Goal: Task Accomplishment & Management: Use online tool/utility

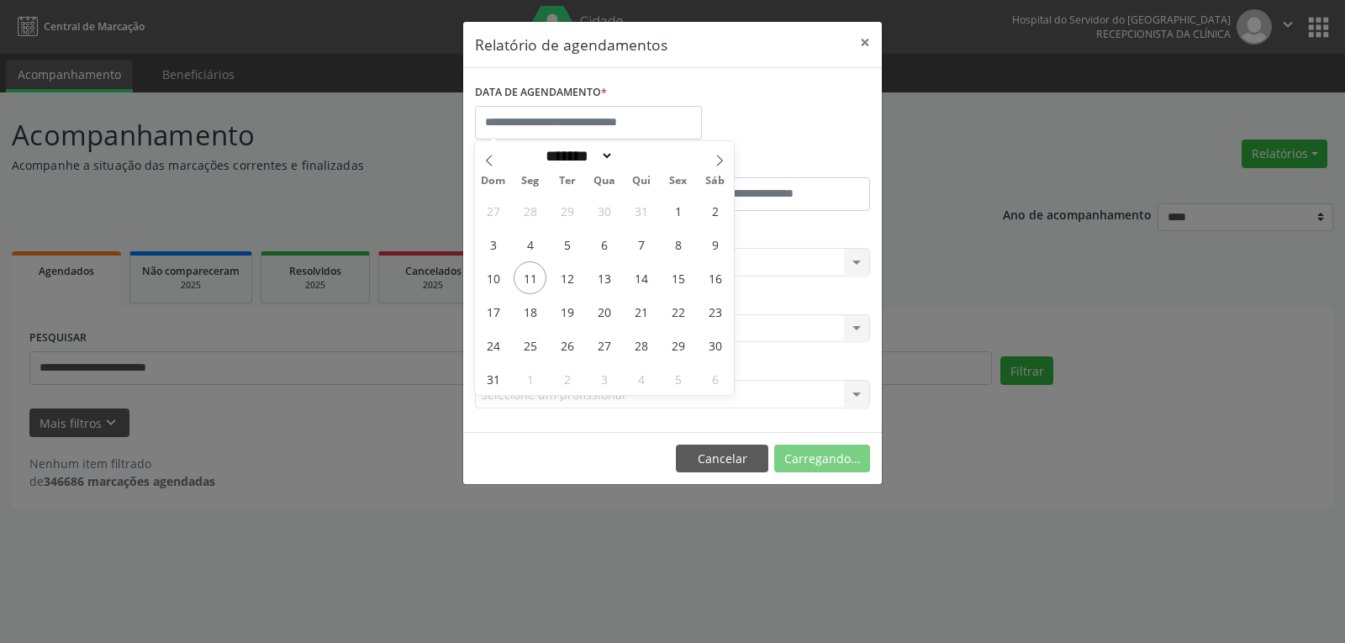
select select "*"
click at [668, 287] on span "15" at bounding box center [677, 277] width 33 height 33
type input "**********"
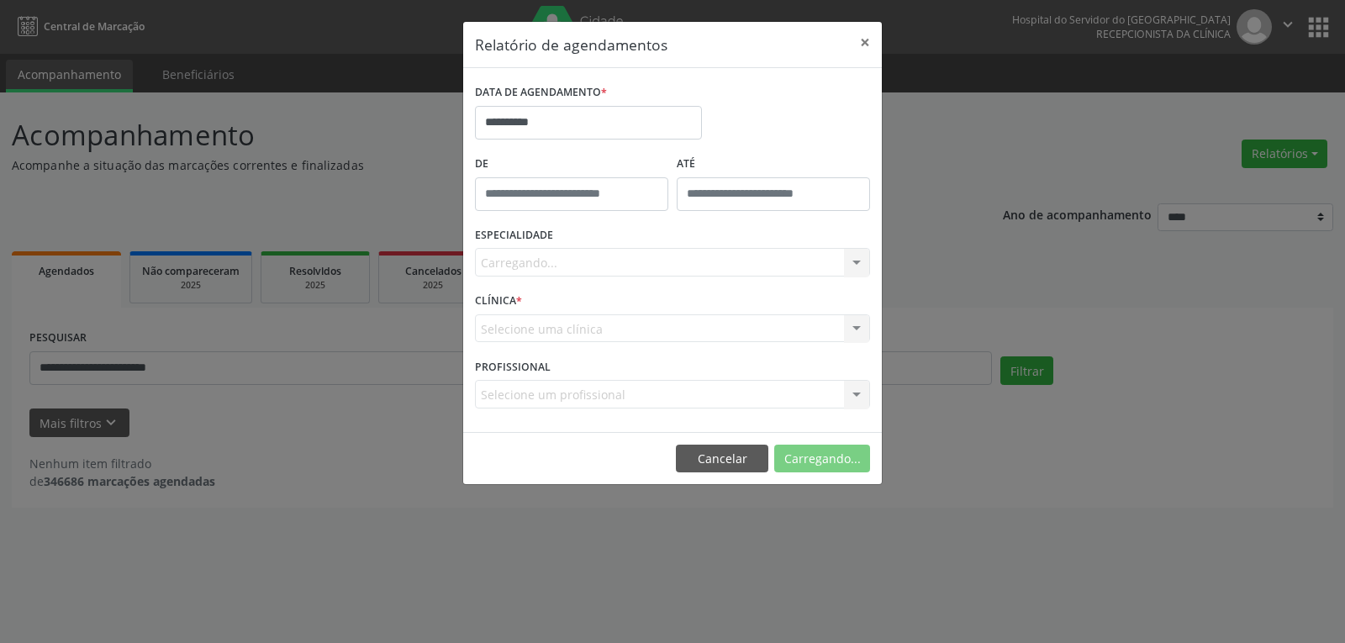
click at [658, 269] on div "Carregando... Nenhum resultado encontrado para: " " Não há nenhuma opção para s…" at bounding box center [672, 262] width 395 height 29
click at [653, 256] on div "Seleciona uma especialidade" at bounding box center [672, 262] width 395 height 29
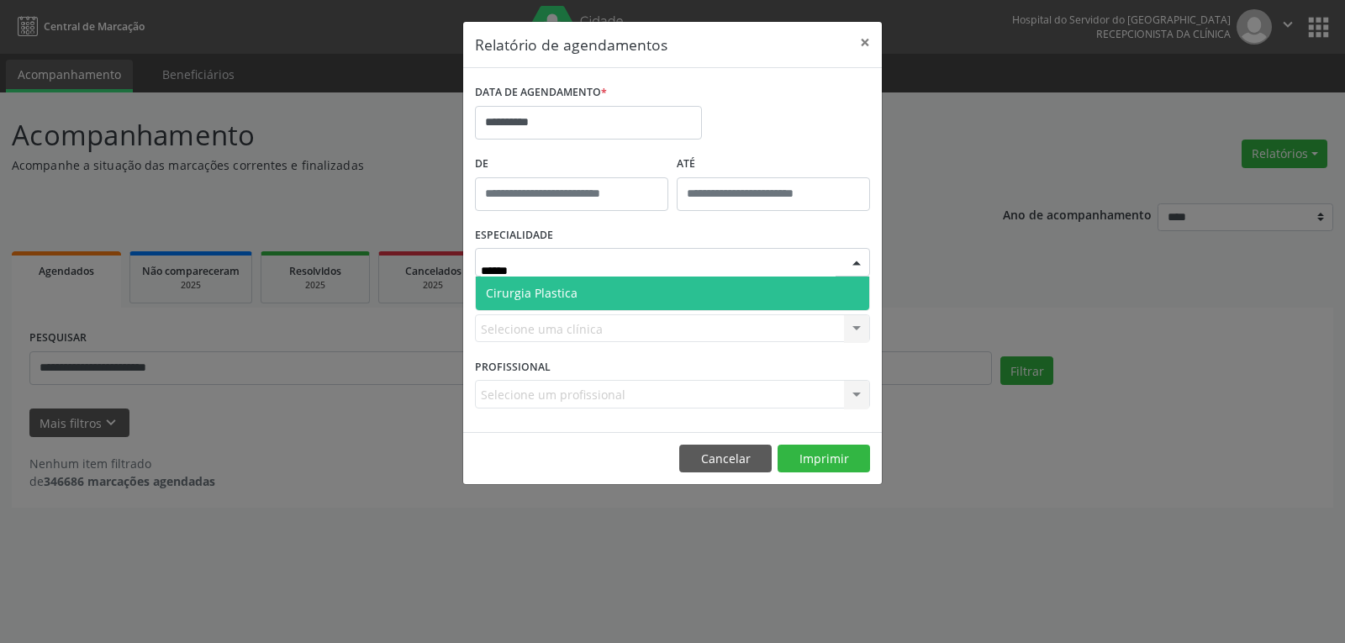
type input "*******"
click at [681, 298] on span "Cirurgia Plastica" at bounding box center [672, 294] width 393 height 34
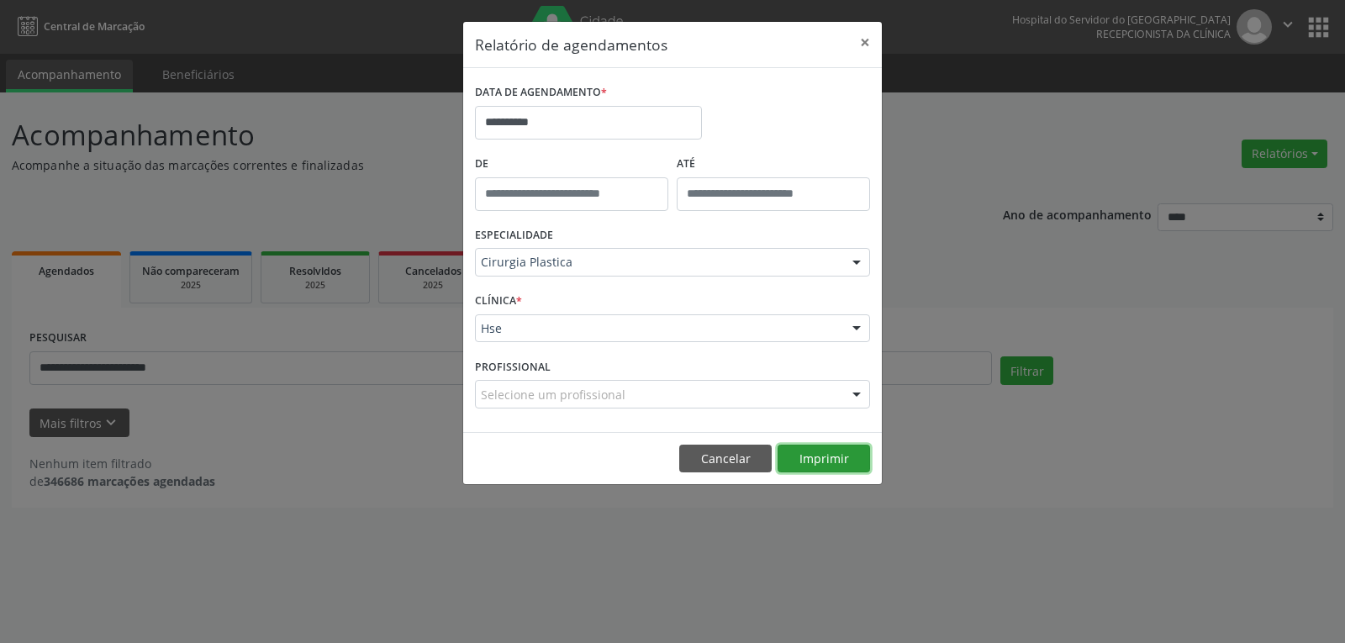
click at [835, 454] on button "Imprimir" at bounding box center [823, 459] width 92 height 29
click at [881, 37] on button "×" at bounding box center [865, 42] width 34 height 41
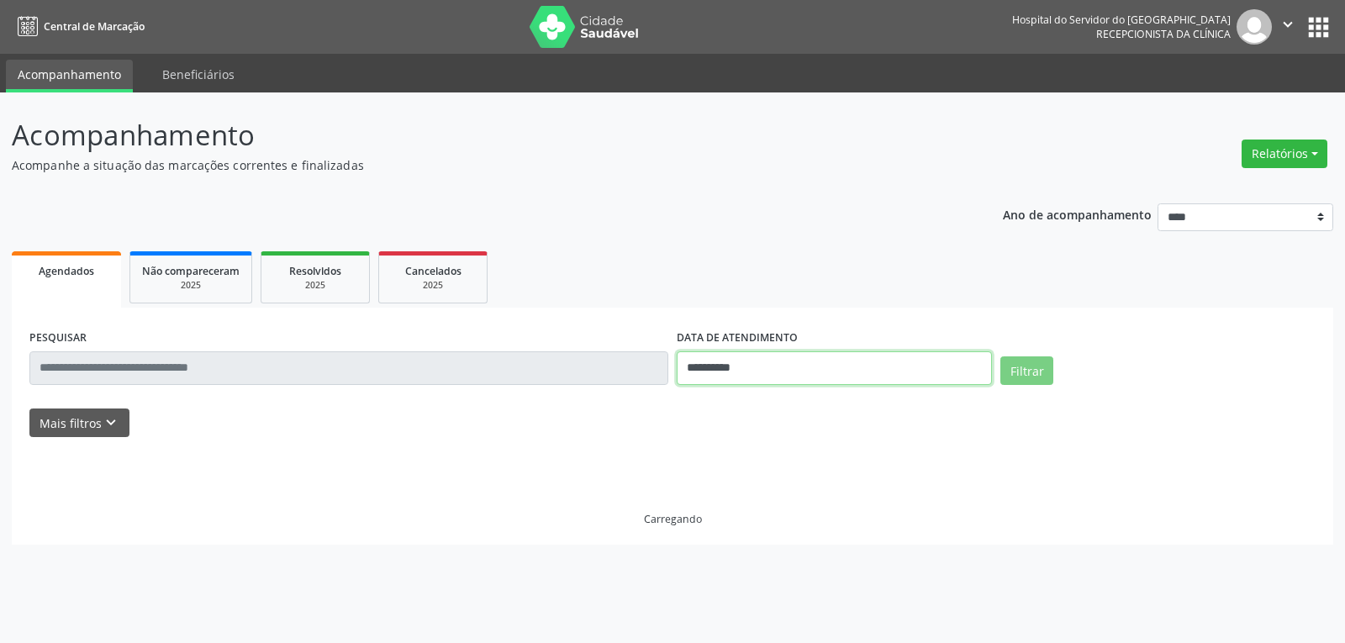
click at [805, 375] on input "**********" at bounding box center [834, 368] width 315 height 34
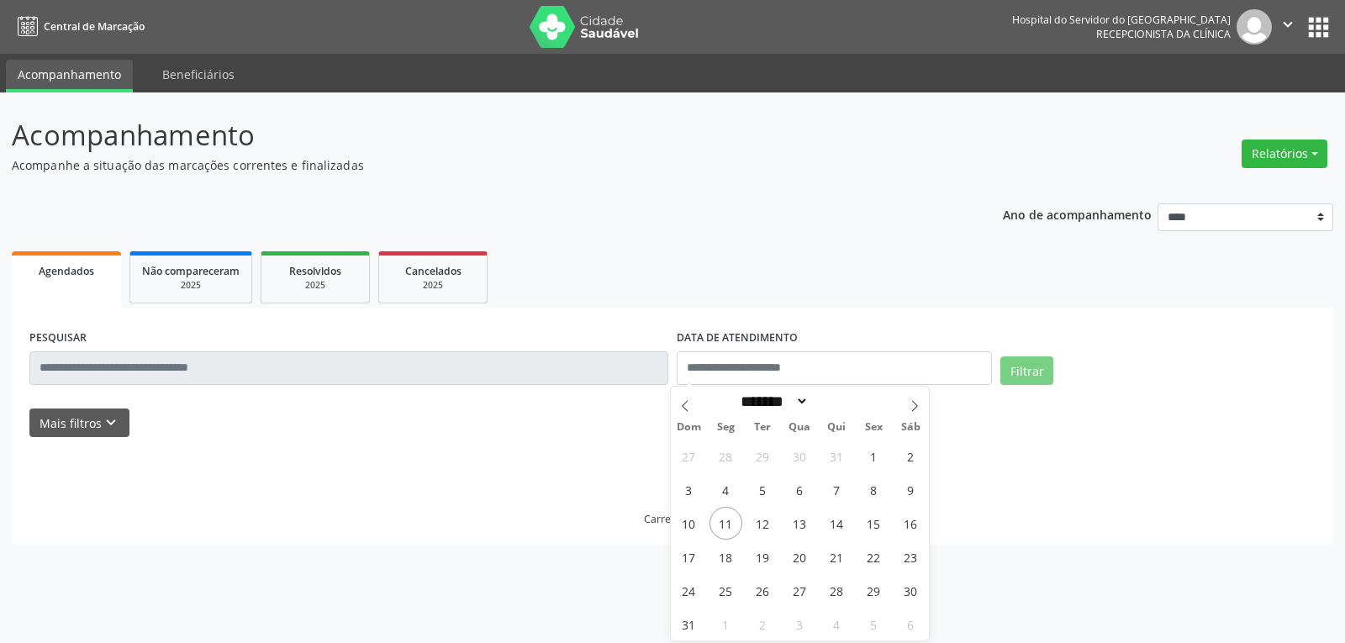
click at [514, 360] on input "text" at bounding box center [348, 368] width 639 height 34
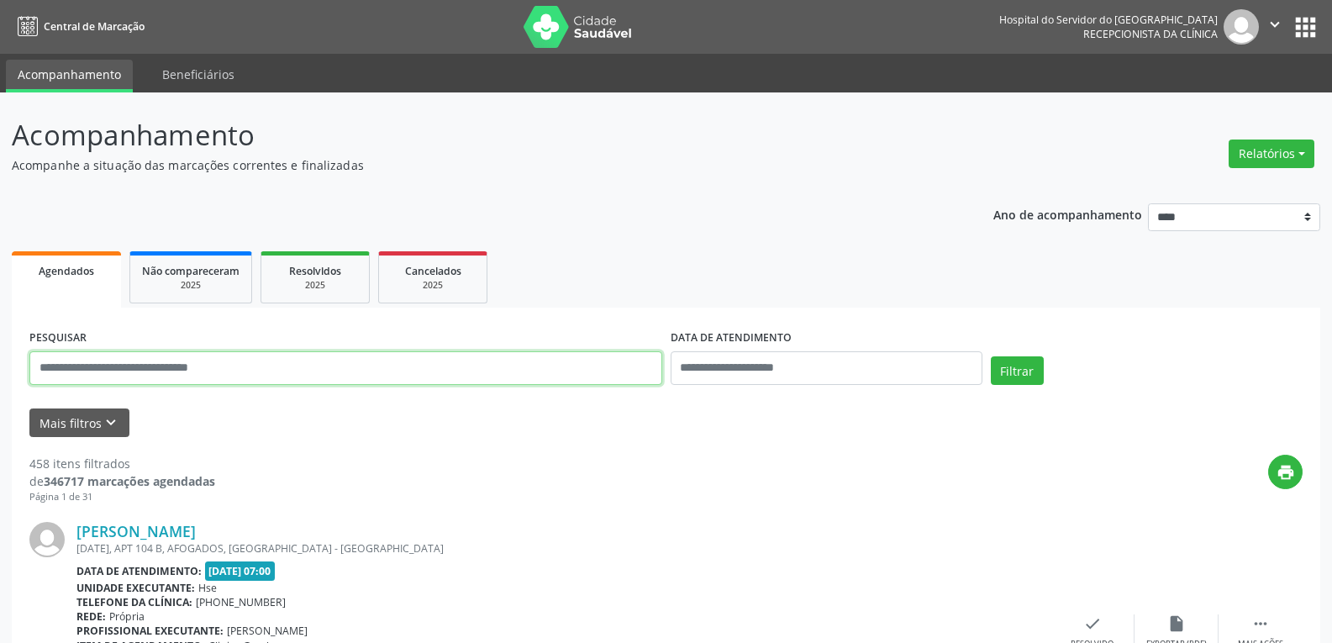
click at [514, 360] on input "text" at bounding box center [345, 368] width 633 height 34
paste input "**********"
click at [991, 356] on button "Filtrar" at bounding box center [1017, 370] width 53 height 29
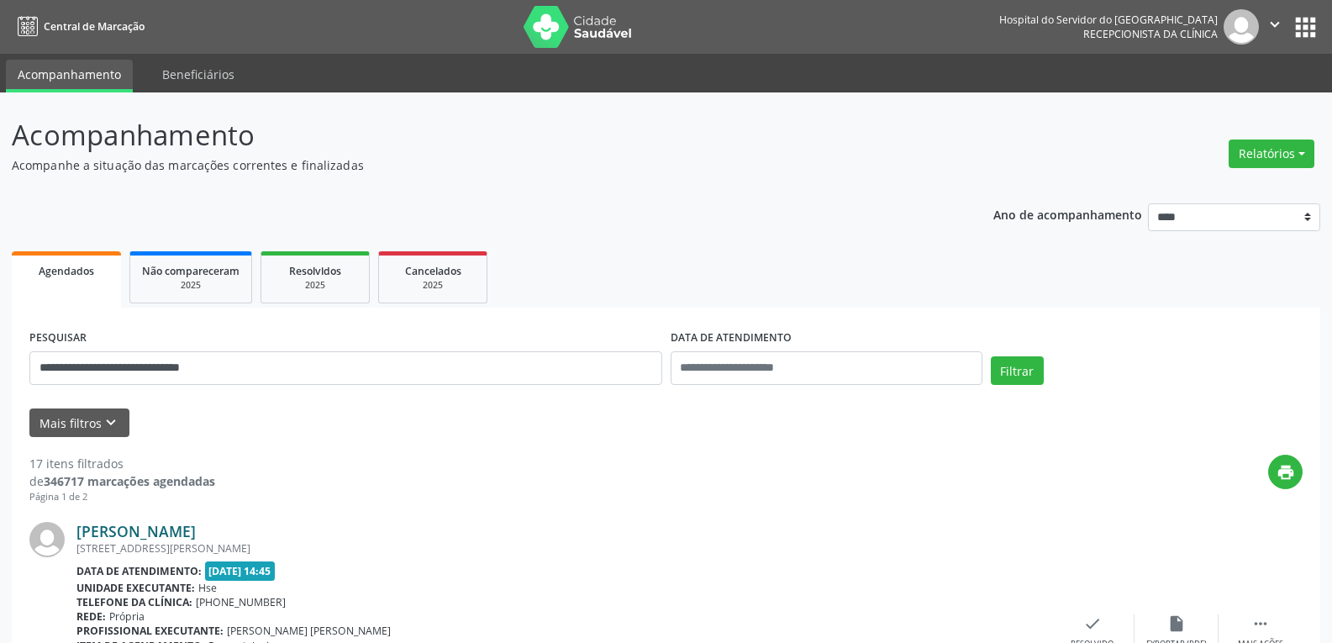
click at [196, 530] on link "Adalgisa Serafim Pereira da Silva" at bounding box center [135, 531] width 119 height 18
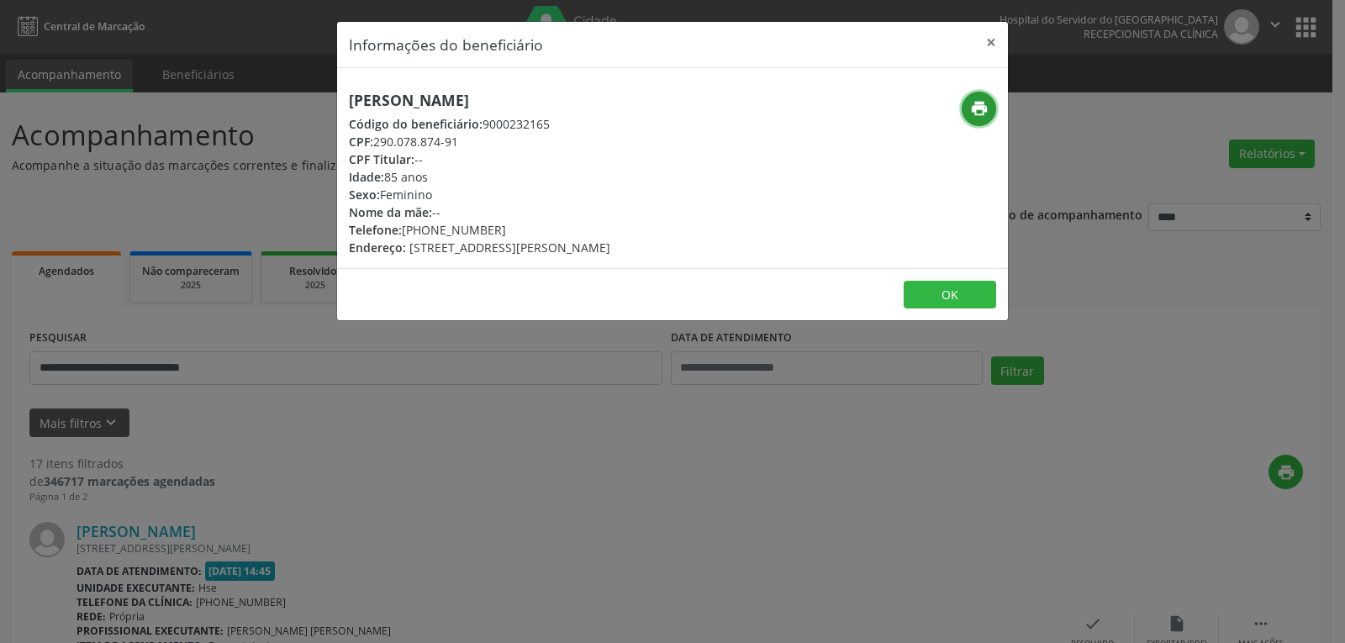
click at [972, 106] on icon "print" at bounding box center [979, 108] width 18 height 18
click at [998, 32] on button "×" at bounding box center [991, 42] width 34 height 41
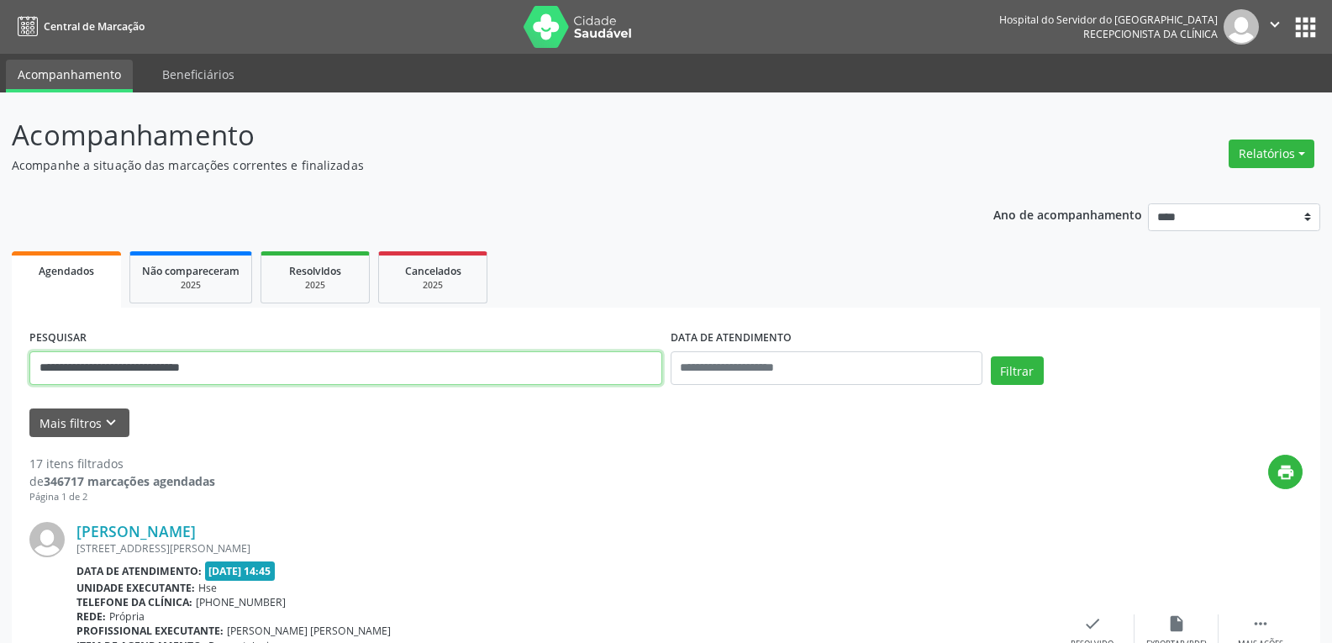
drag, startPoint x: 326, startPoint y: 374, endPoint x: 0, endPoint y: 394, distance: 326.7
paste input "text"
click at [991, 356] on button "Filtrar" at bounding box center [1017, 370] width 53 height 29
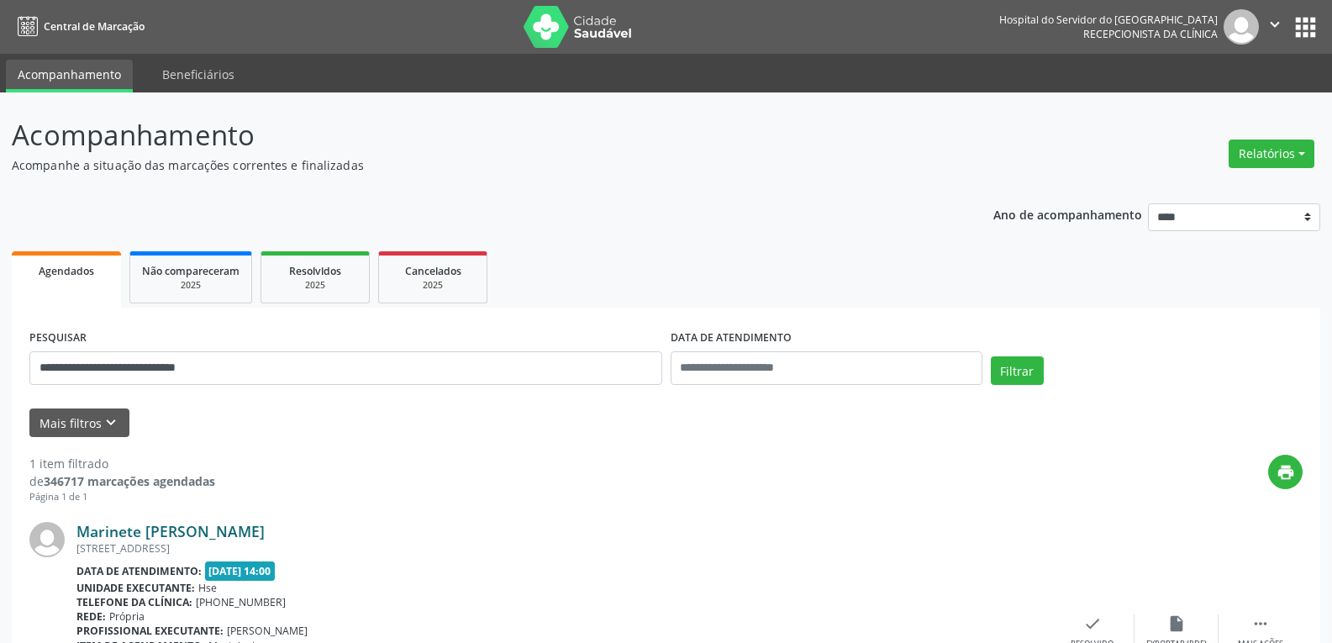
click at [208, 528] on link "Marinete Maria Felipe dos Santos" at bounding box center [170, 531] width 188 height 18
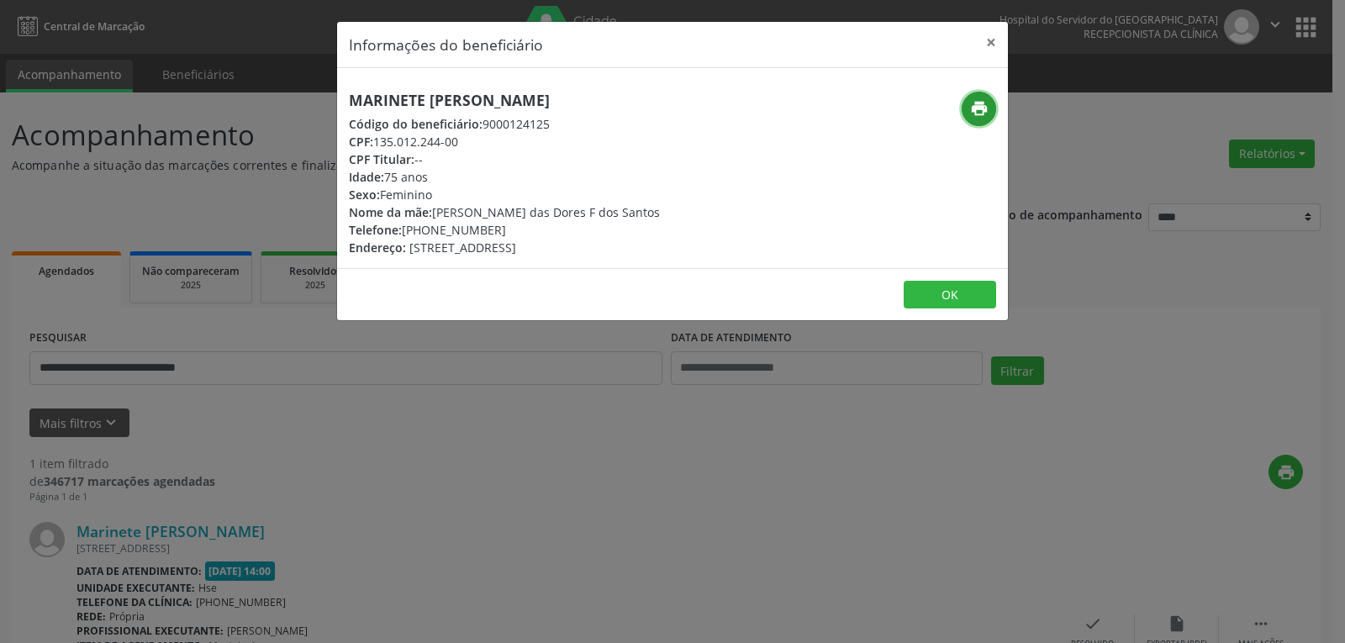
click at [981, 120] on button "print" at bounding box center [979, 109] width 34 height 34
drag, startPoint x: 430, startPoint y: 232, endPoint x: 519, endPoint y: 232, distance: 89.1
click at [519, 232] on div "Telefone: (81) 99474-2726" at bounding box center [504, 230] width 311 height 18
copy div "99474-2726"
click at [986, 43] on button "×" at bounding box center [991, 42] width 34 height 41
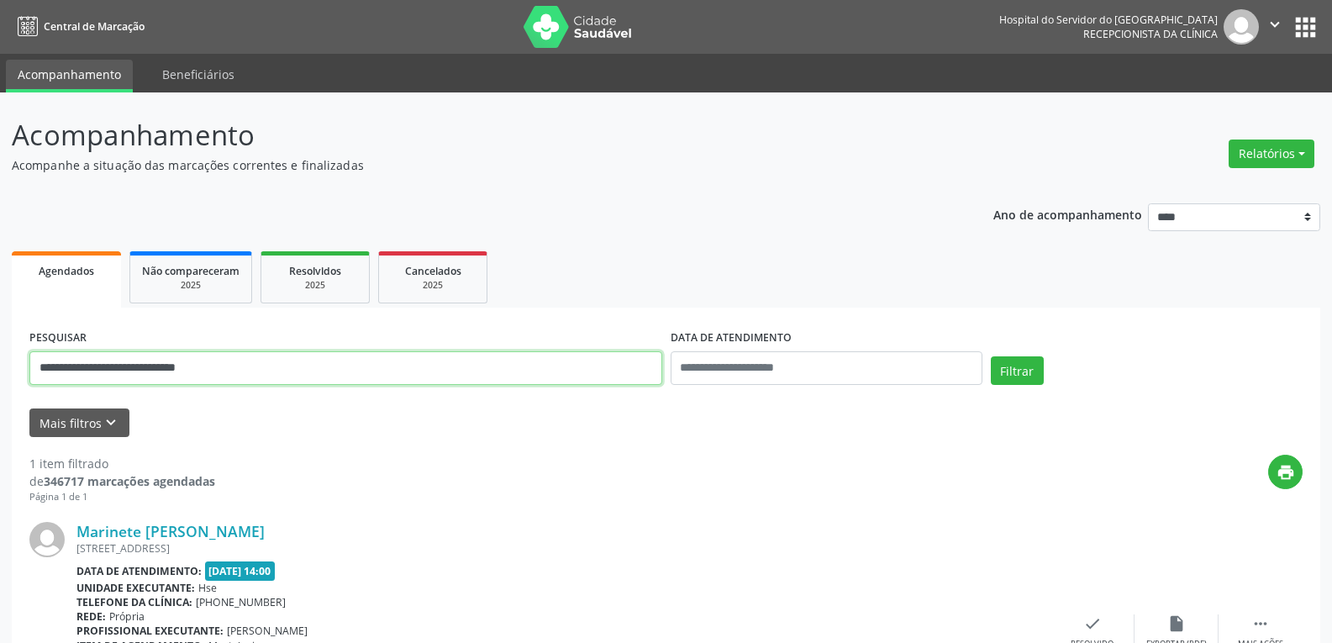
drag, startPoint x: 398, startPoint y: 368, endPoint x: 0, endPoint y: 382, distance: 397.8
click at [0, 382] on div "**********" at bounding box center [666, 441] width 1332 height 698
paste input "text"
type input "**********"
click at [991, 356] on button "Filtrar" at bounding box center [1017, 370] width 53 height 29
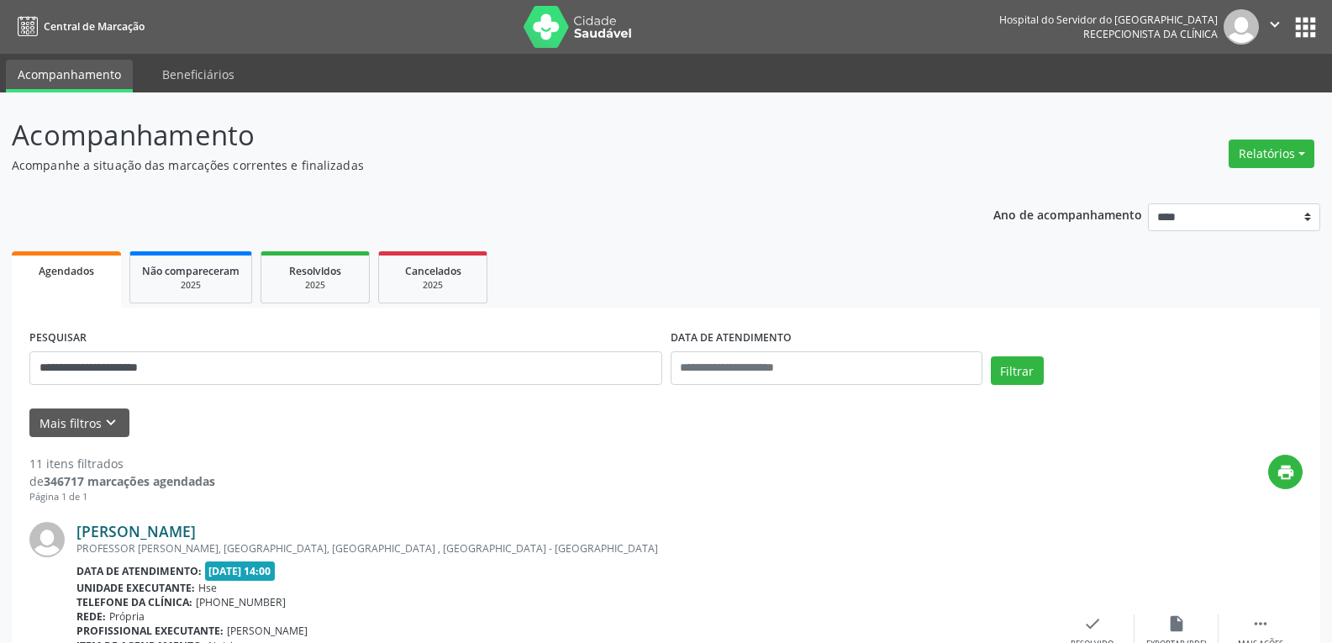
click at [196, 532] on link "Rosilda Maria de Barros" at bounding box center [135, 531] width 119 height 18
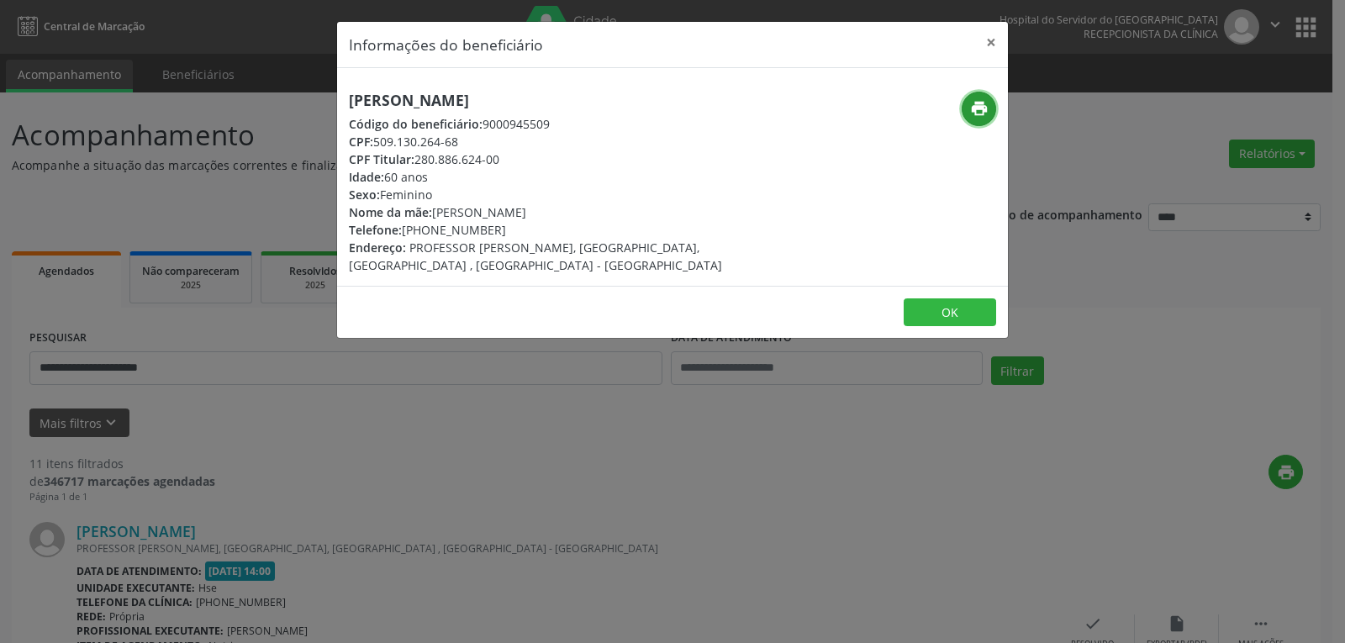
click at [975, 114] on icon "print" at bounding box center [979, 108] width 18 height 18
drag, startPoint x: 445, startPoint y: 229, endPoint x: 544, endPoint y: 230, distance: 98.4
click at [544, 230] on div "Telefone: (81) 98787-9074" at bounding box center [561, 230] width 424 height 18
copy div "98787-9074"
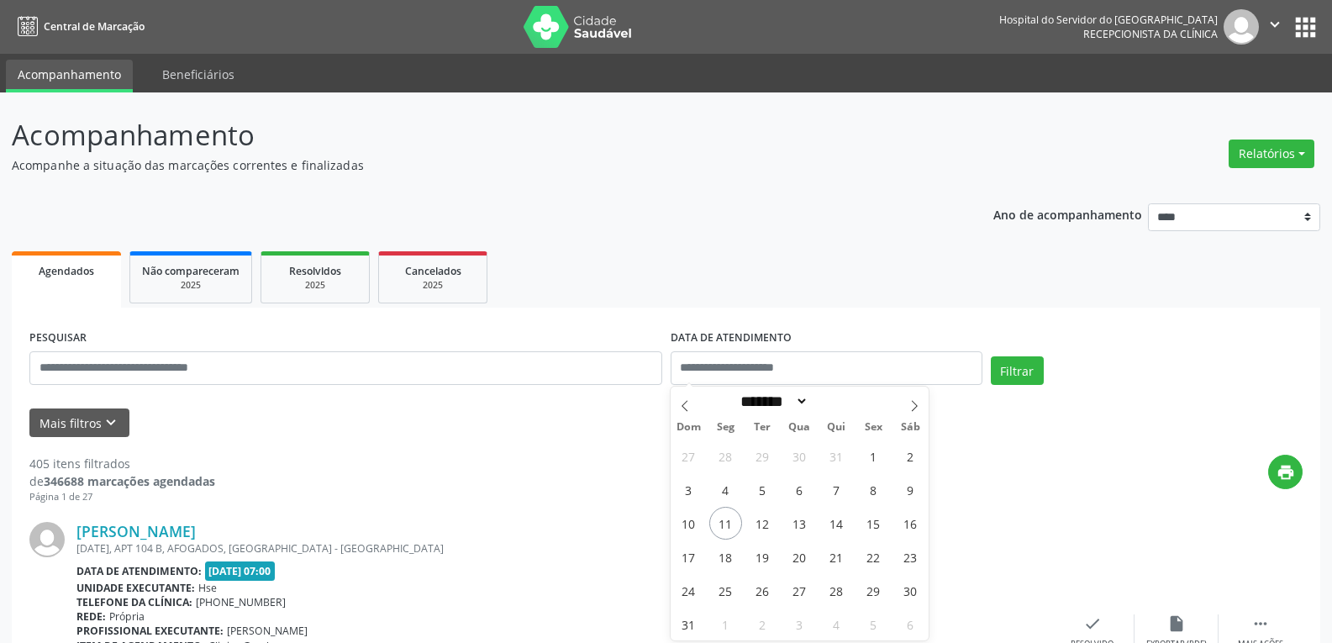
select select "*"
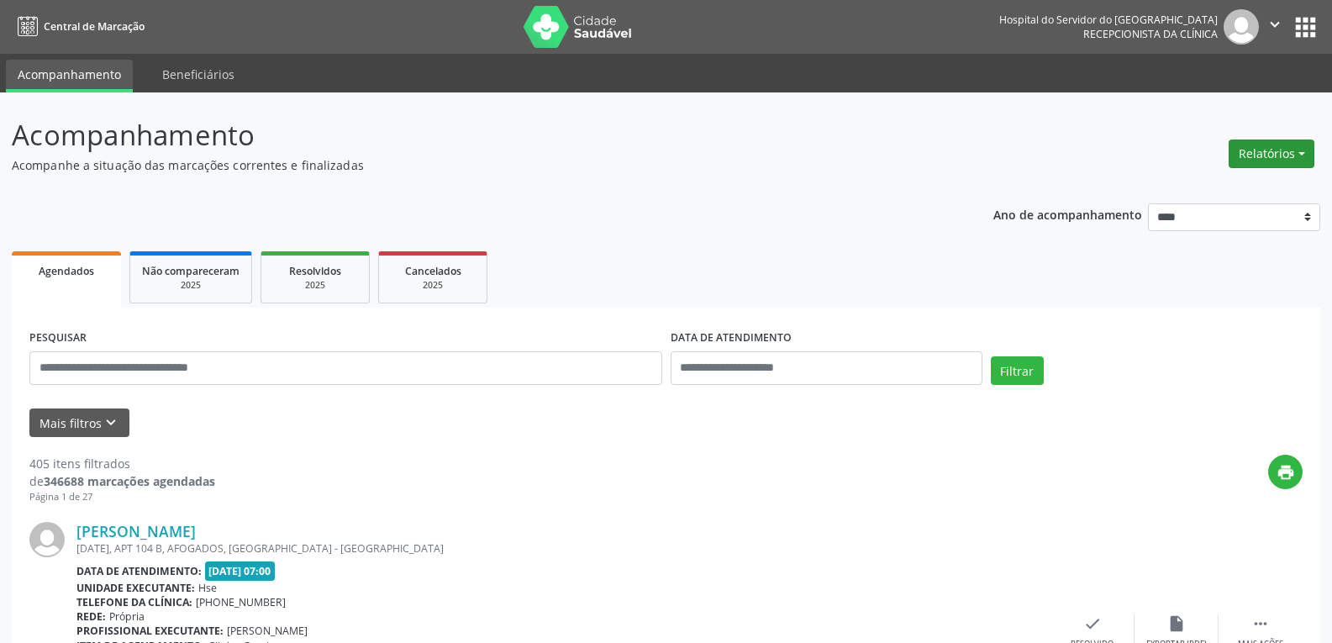
click at [1267, 152] on button "Relatórios" at bounding box center [1272, 154] width 86 height 29
click at [1172, 182] on link "Agendamentos" at bounding box center [1225, 190] width 181 height 24
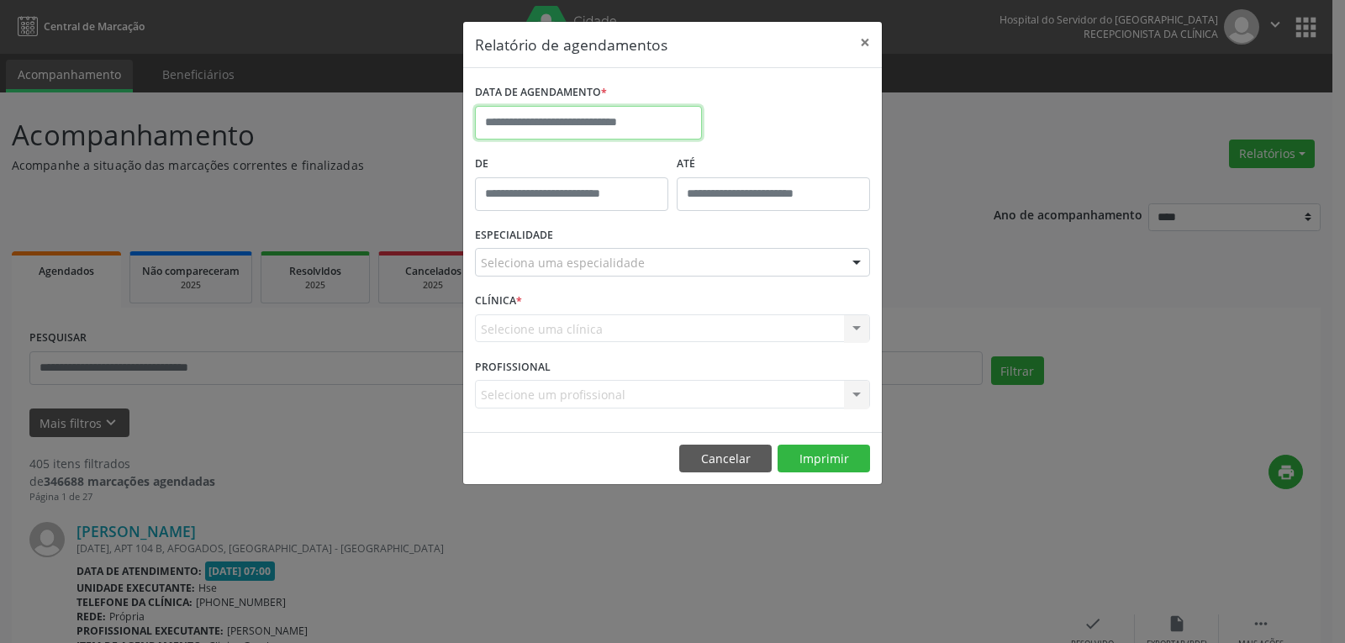
click at [526, 136] on body "Central de Marcação Hospital do Servidor do [GEOGRAPHIC_DATA] Recepcionista da …" at bounding box center [672, 321] width 1345 height 643
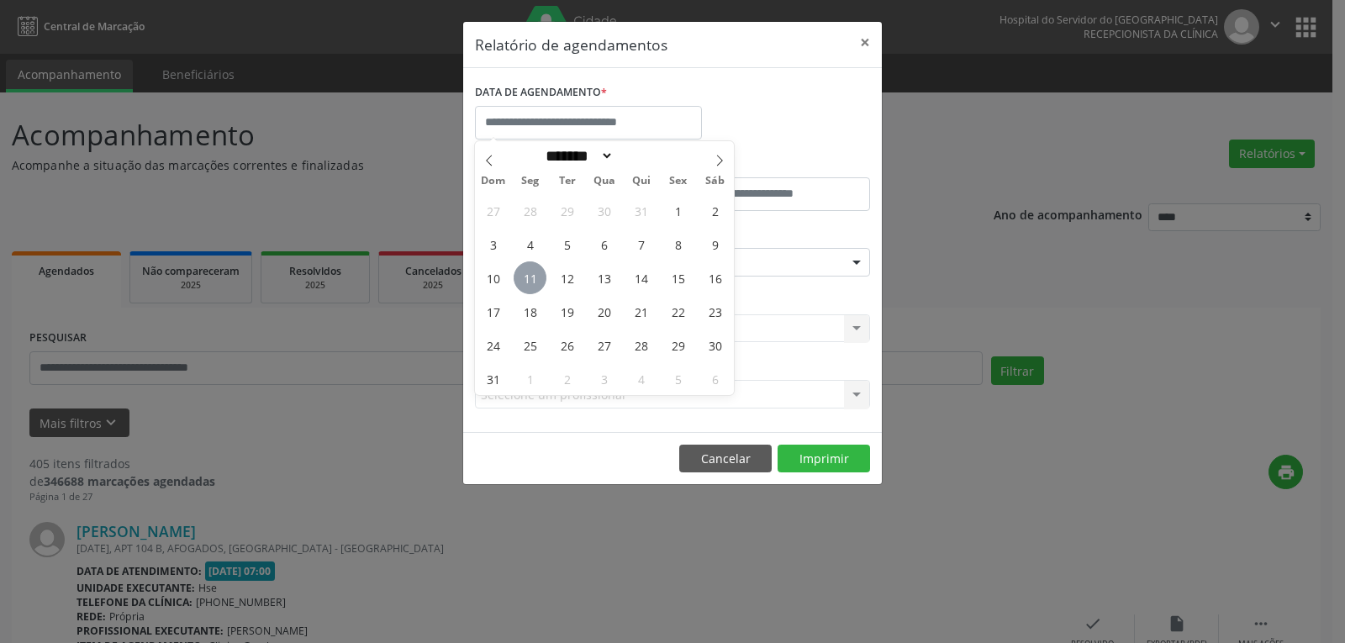
click at [521, 282] on span "11" at bounding box center [530, 277] width 33 height 33
type input "**********"
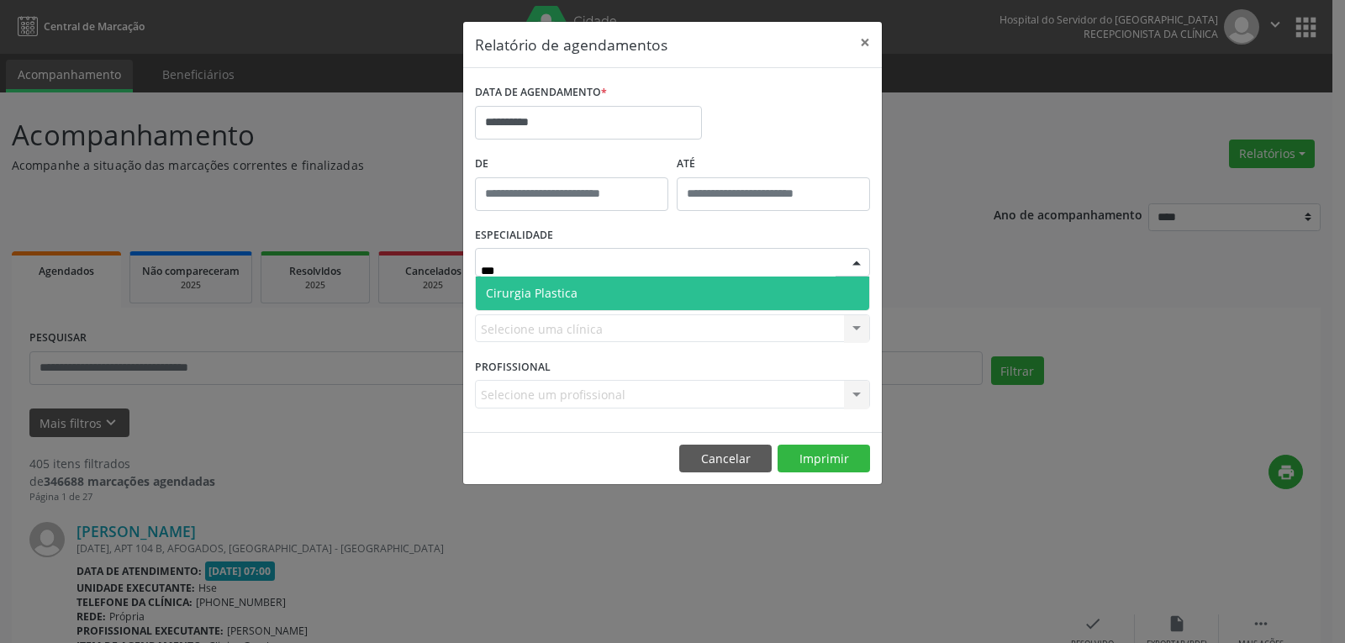
type input "****"
click at [576, 310] on div "Cirurgia Plastica Nenhum resultado encontrado para: " plas " Não há nenhuma opç…" at bounding box center [672, 294] width 395 height 34
click at [602, 302] on span "Cirurgia Plastica" at bounding box center [672, 294] width 393 height 34
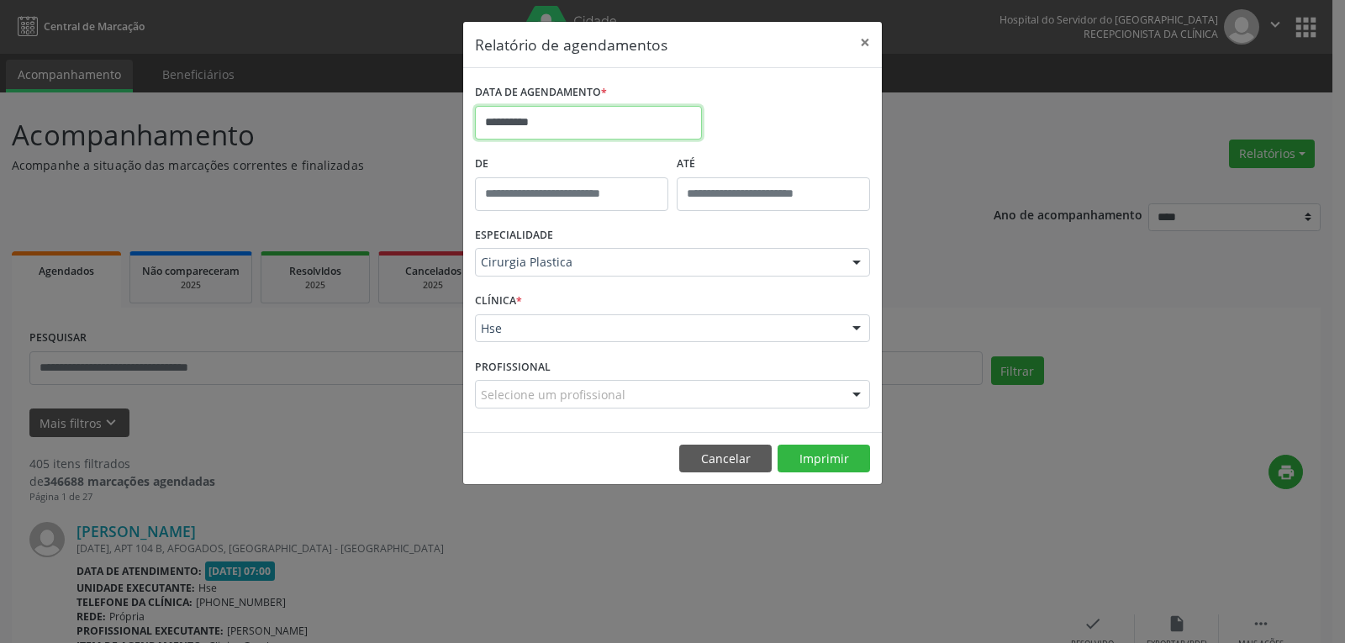
click at [609, 119] on input "**********" at bounding box center [588, 123] width 227 height 34
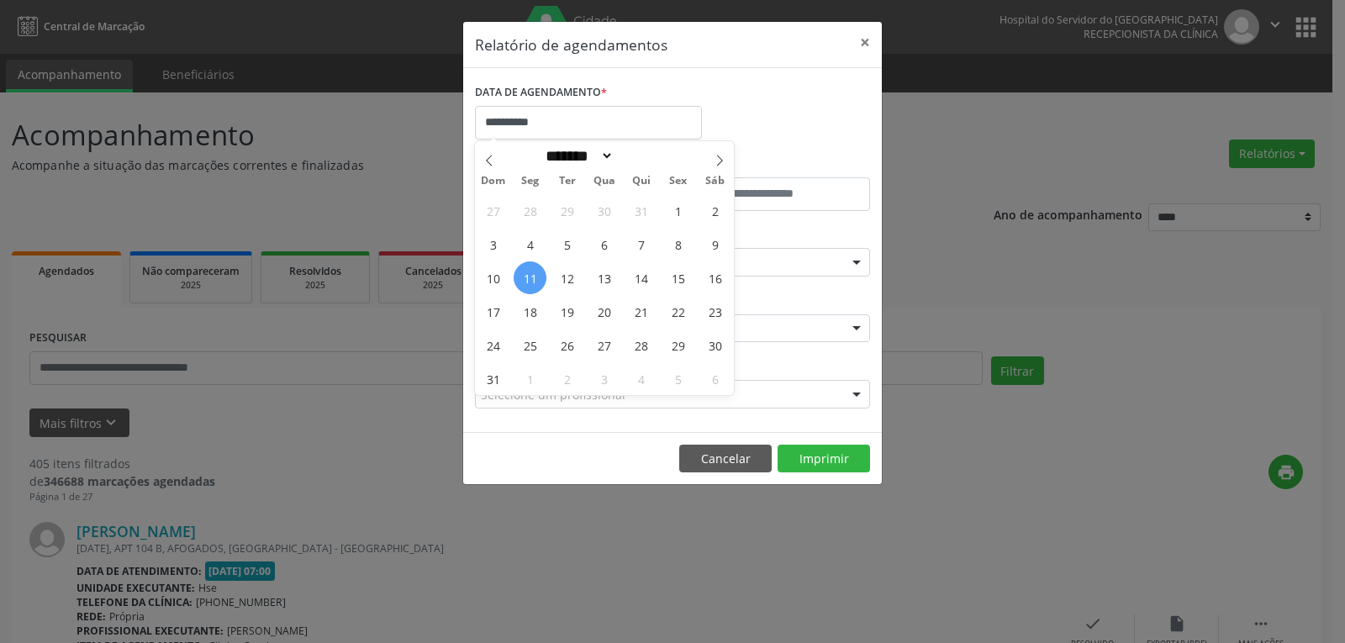
click at [525, 279] on span "11" at bounding box center [530, 277] width 33 height 33
type input "**********"
click at [682, 276] on span "15" at bounding box center [677, 277] width 33 height 33
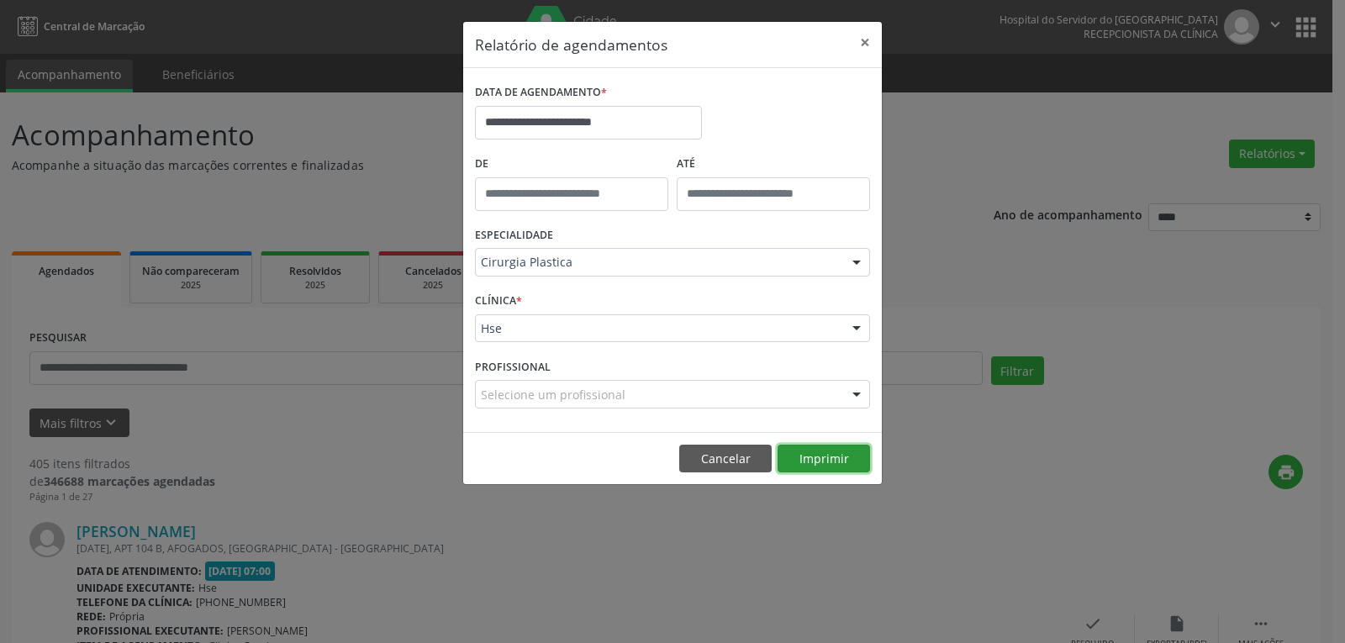
click at [819, 463] on button "Imprimir" at bounding box center [823, 459] width 92 height 29
click at [862, 50] on button "×" at bounding box center [865, 42] width 34 height 41
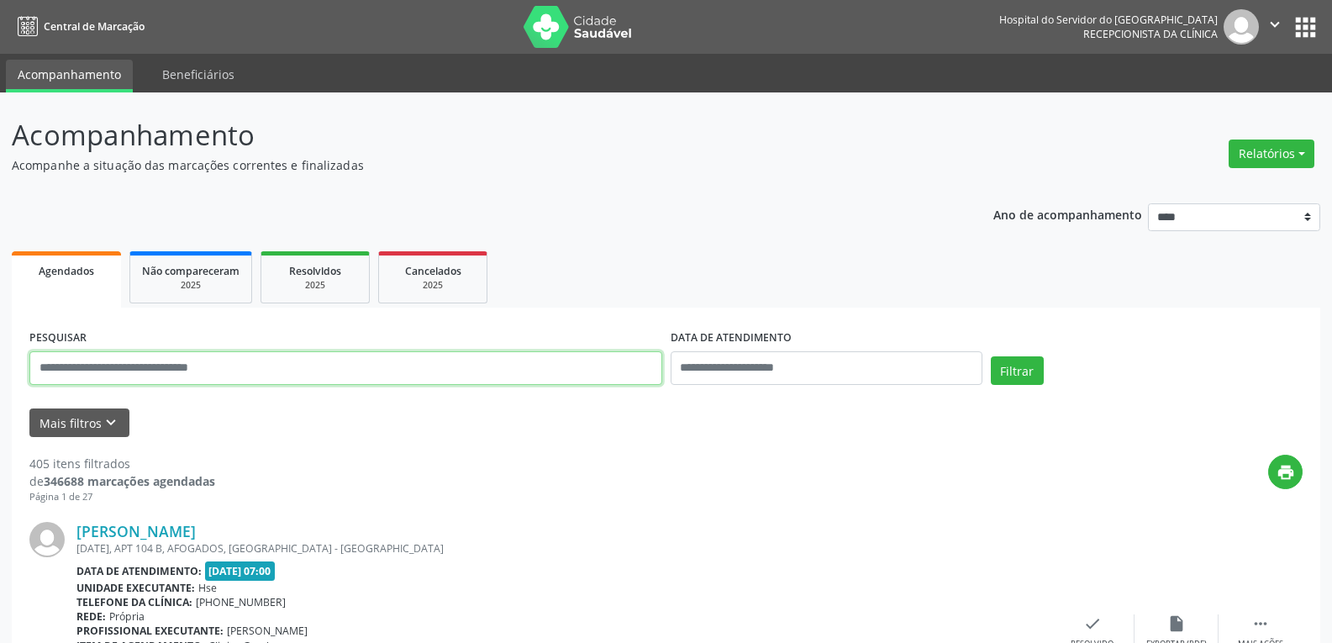
click at [355, 351] on input "text" at bounding box center [345, 368] width 633 height 34
paste input "**********"
type input "**********"
click at [991, 356] on button "Filtrar" at bounding box center [1017, 370] width 53 height 29
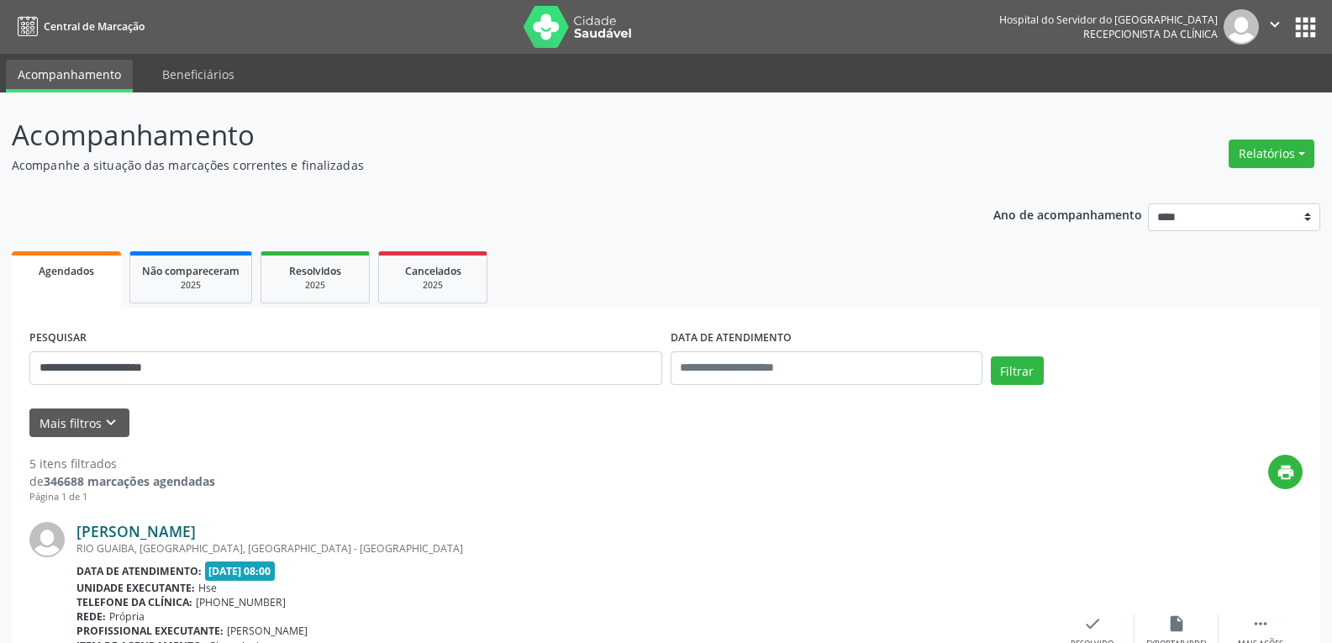
click at [196, 531] on link "Betania dos Santos Silva" at bounding box center [135, 531] width 119 height 18
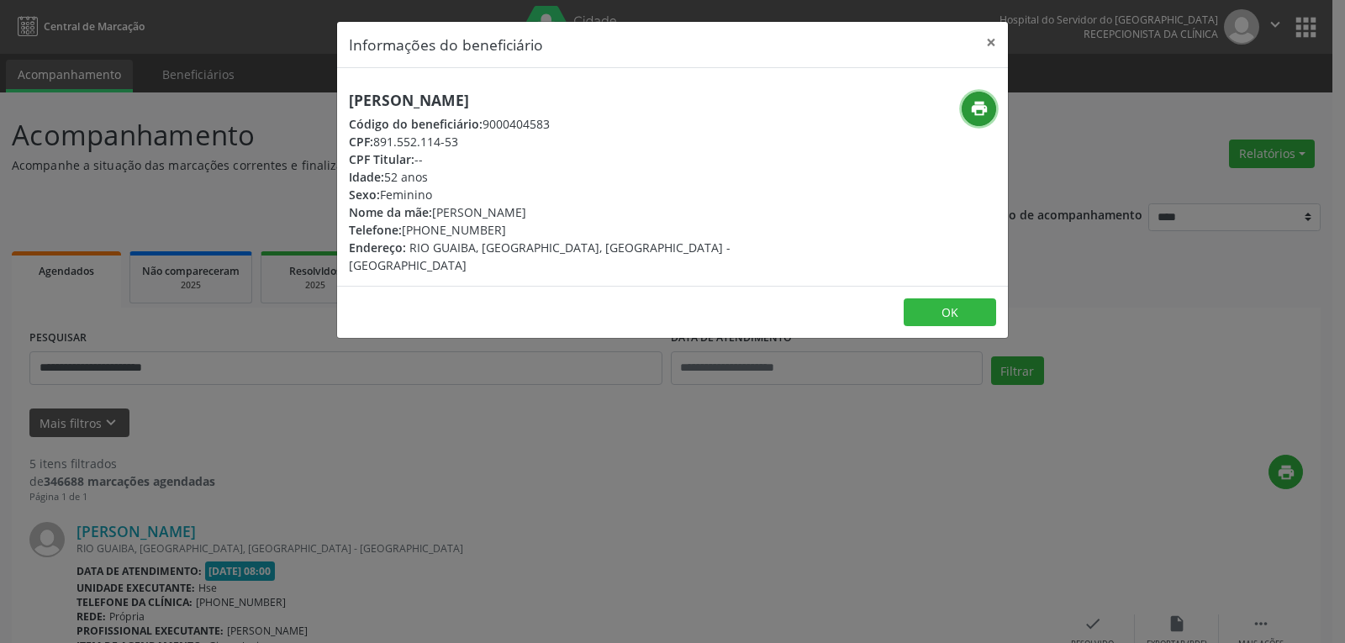
click at [971, 120] on button "print" at bounding box center [979, 109] width 34 height 34
drag, startPoint x: 430, startPoint y: 231, endPoint x: 537, endPoint y: 238, distance: 107.0
click at [537, 238] on div "Betania dos Santos Silva Código do beneficiário: 9000404583 CPF: 891.552.114-53…" at bounding box center [561, 183] width 424 height 182
click at [515, 227] on div "Telefone: (81) 99825-7145" at bounding box center [561, 230] width 424 height 18
drag, startPoint x: 426, startPoint y: 229, endPoint x: 494, endPoint y: 232, distance: 68.2
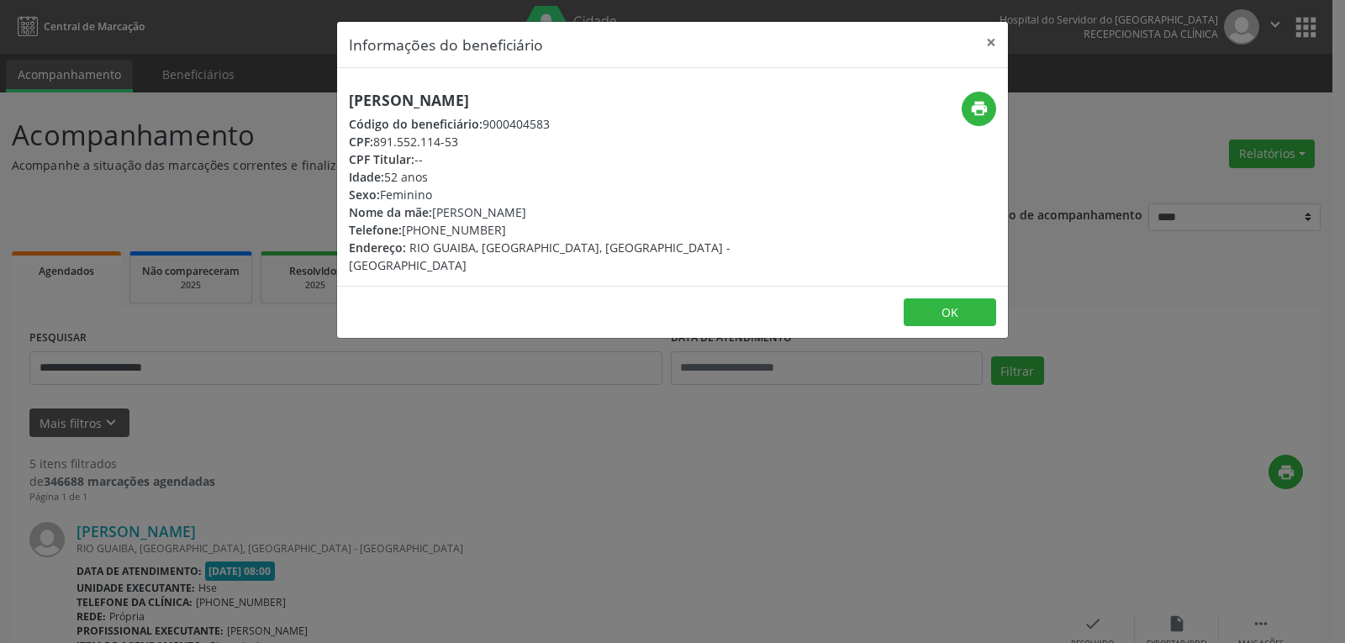
click at [494, 232] on div "Telefone: (81) 99825-7145" at bounding box center [561, 230] width 424 height 18
copy div "99825-7145"
